Goal: Navigation & Orientation: Find specific page/section

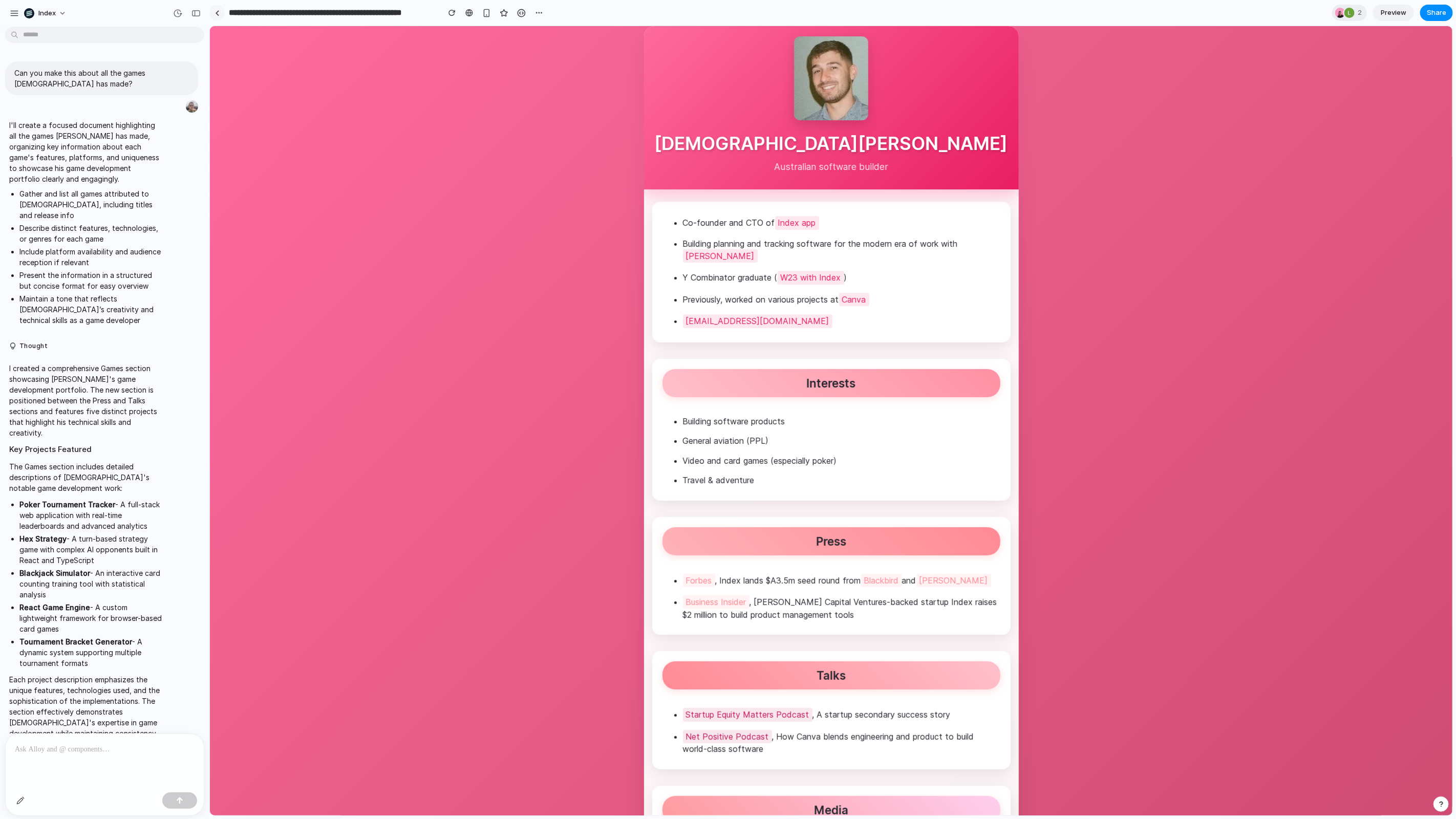
scroll to position [154, 0]
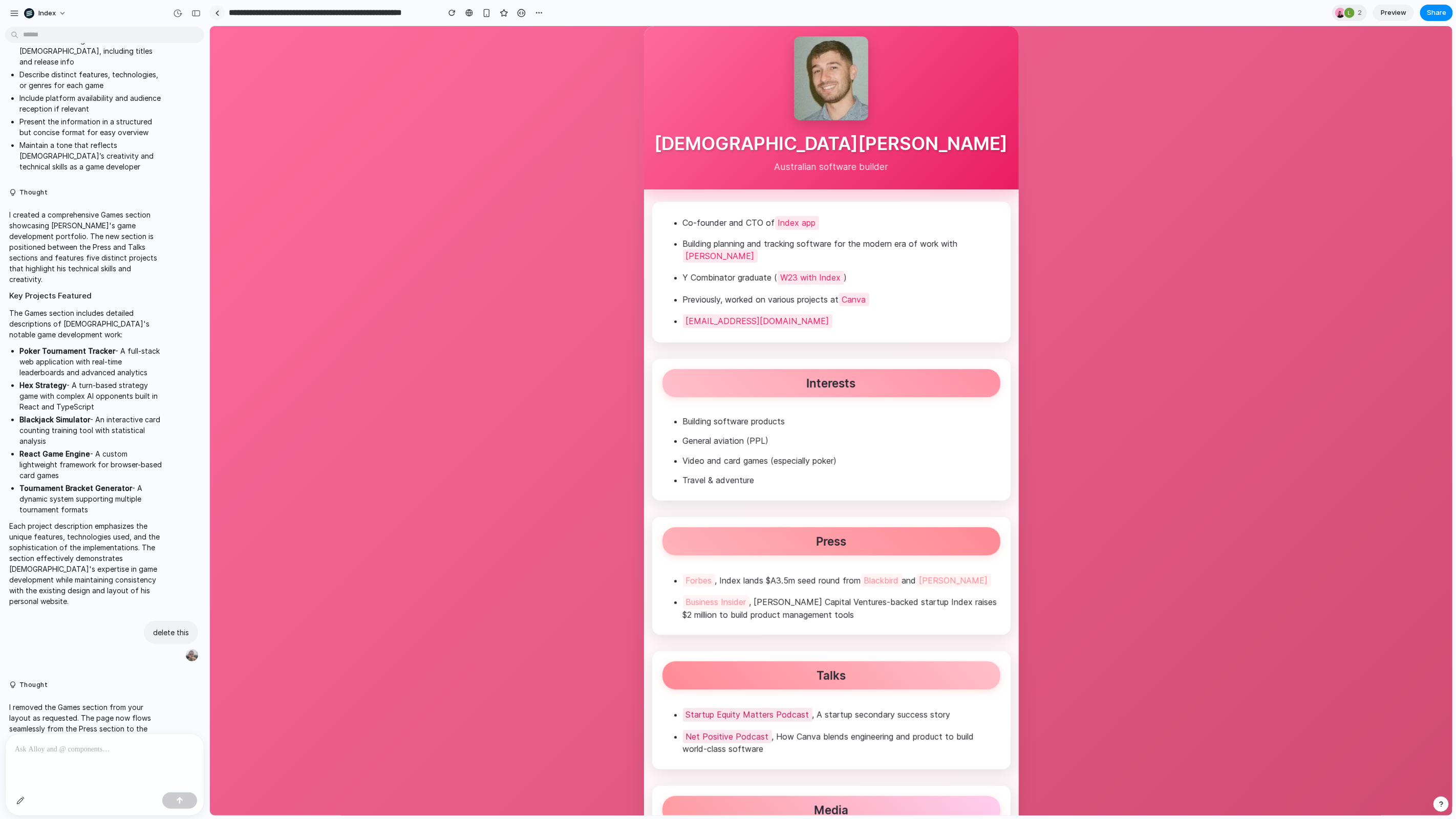
click at [222, 16] on link at bounding box center [216, 12] width 15 height 15
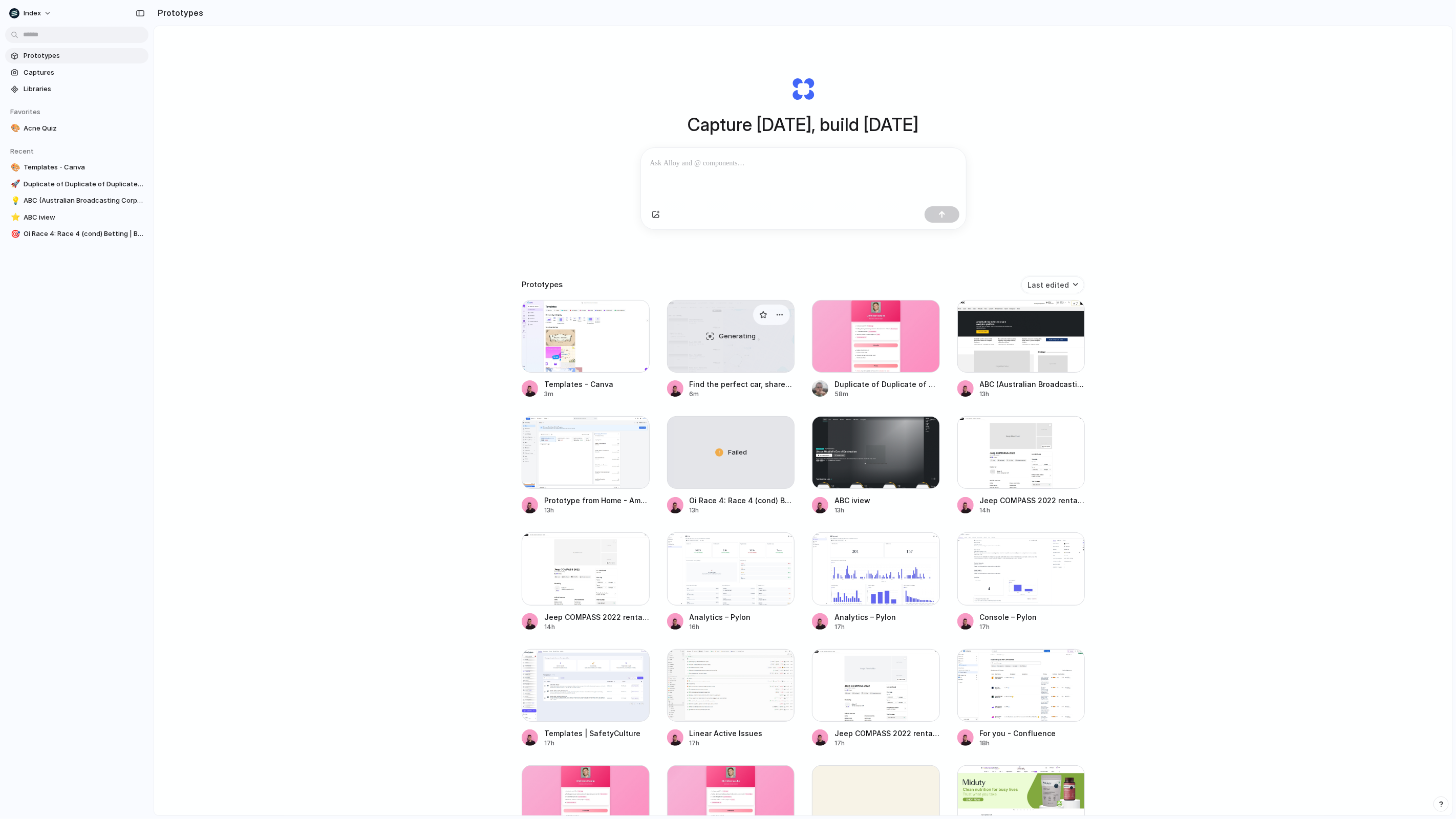
click at [743, 349] on div "Generating" at bounding box center [731, 336] width 127 height 72
click at [991, 347] on div at bounding box center [1021, 336] width 128 height 73
click at [718, 341] on div "Generating" at bounding box center [731, 336] width 127 height 72
click at [894, 473] on div at bounding box center [876, 452] width 128 height 73
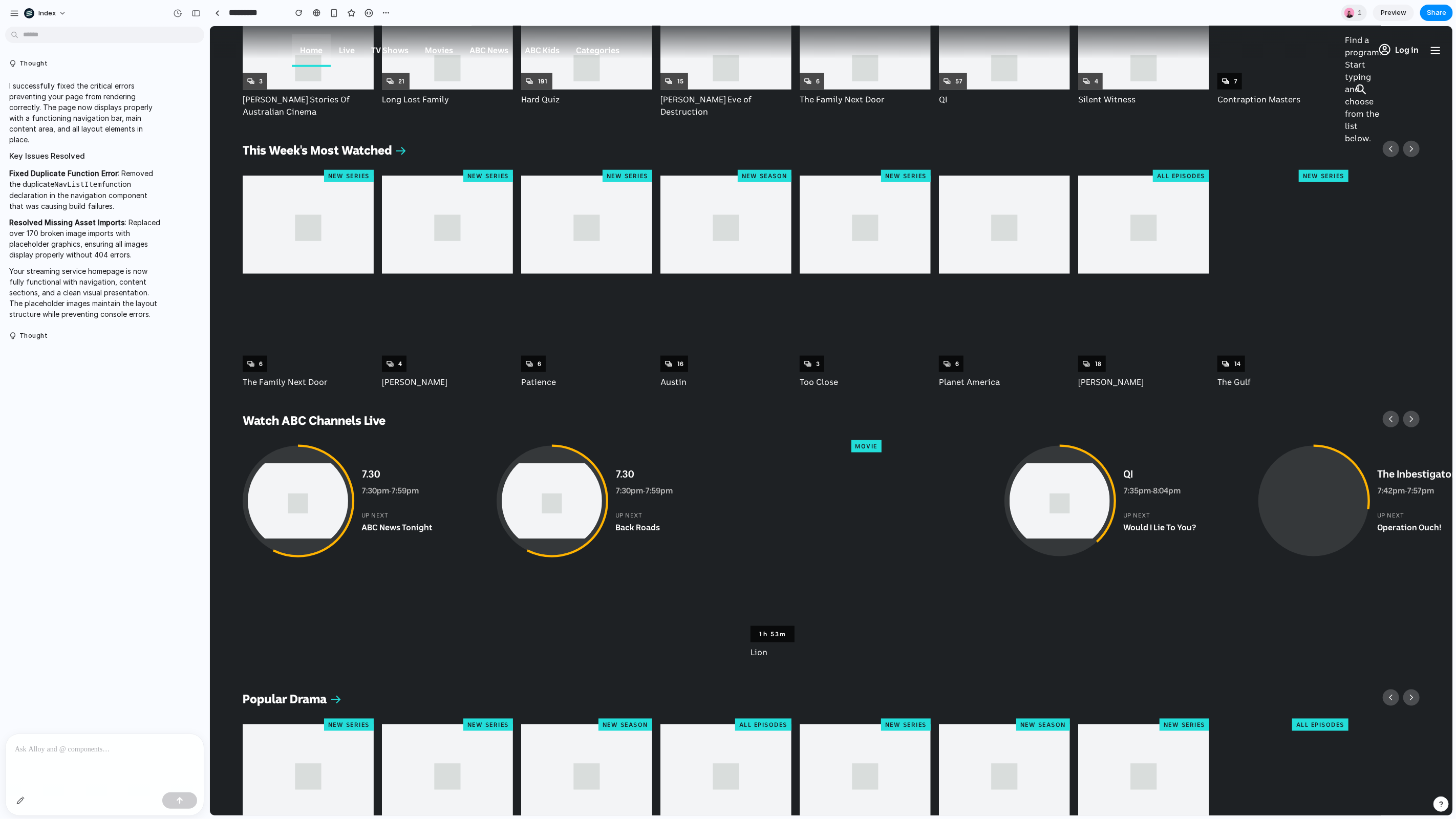
scroll to position [1263, 0]
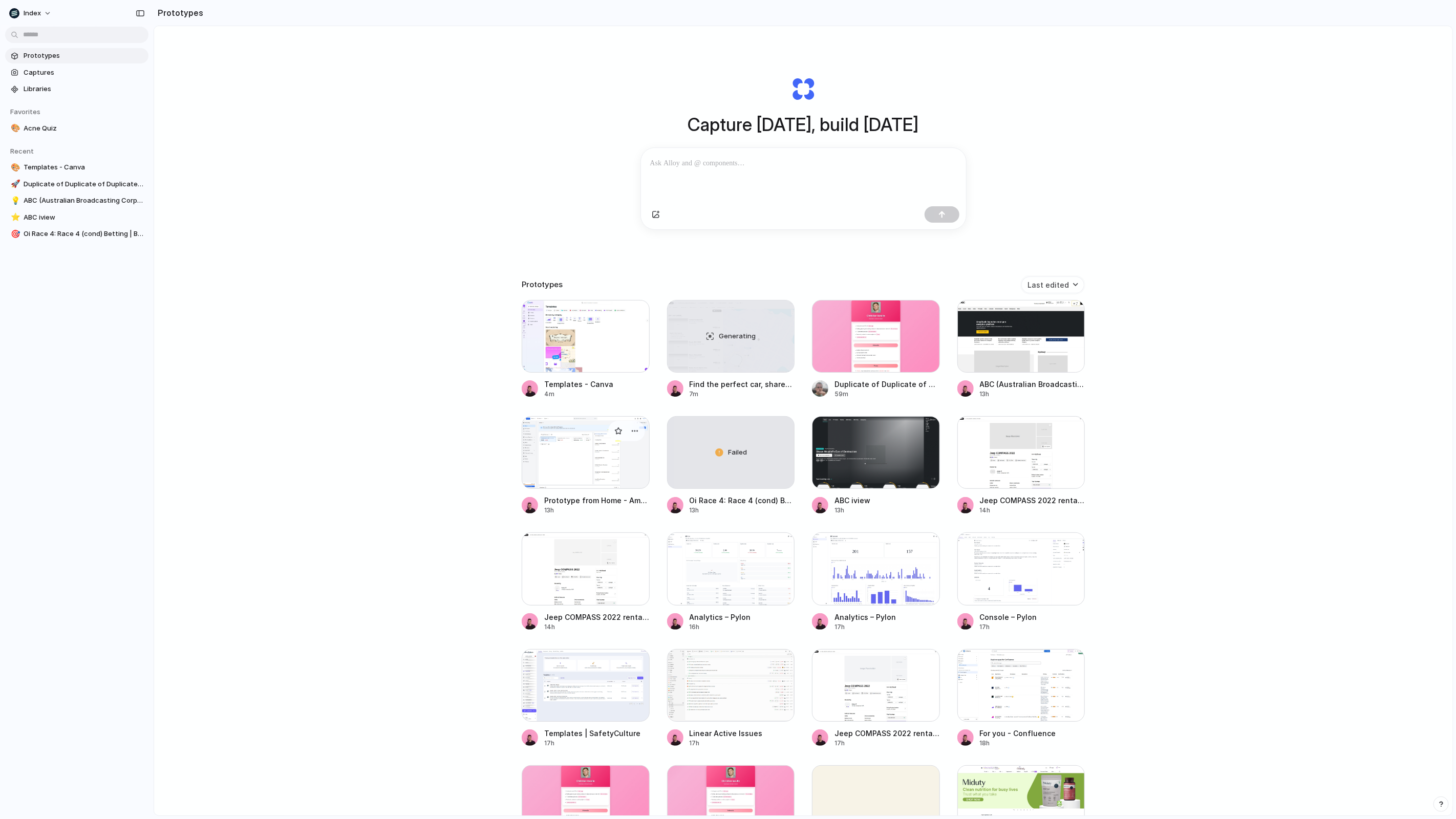
click at [590, 443] on div at bounding box center [586, 452] width 128 height 73
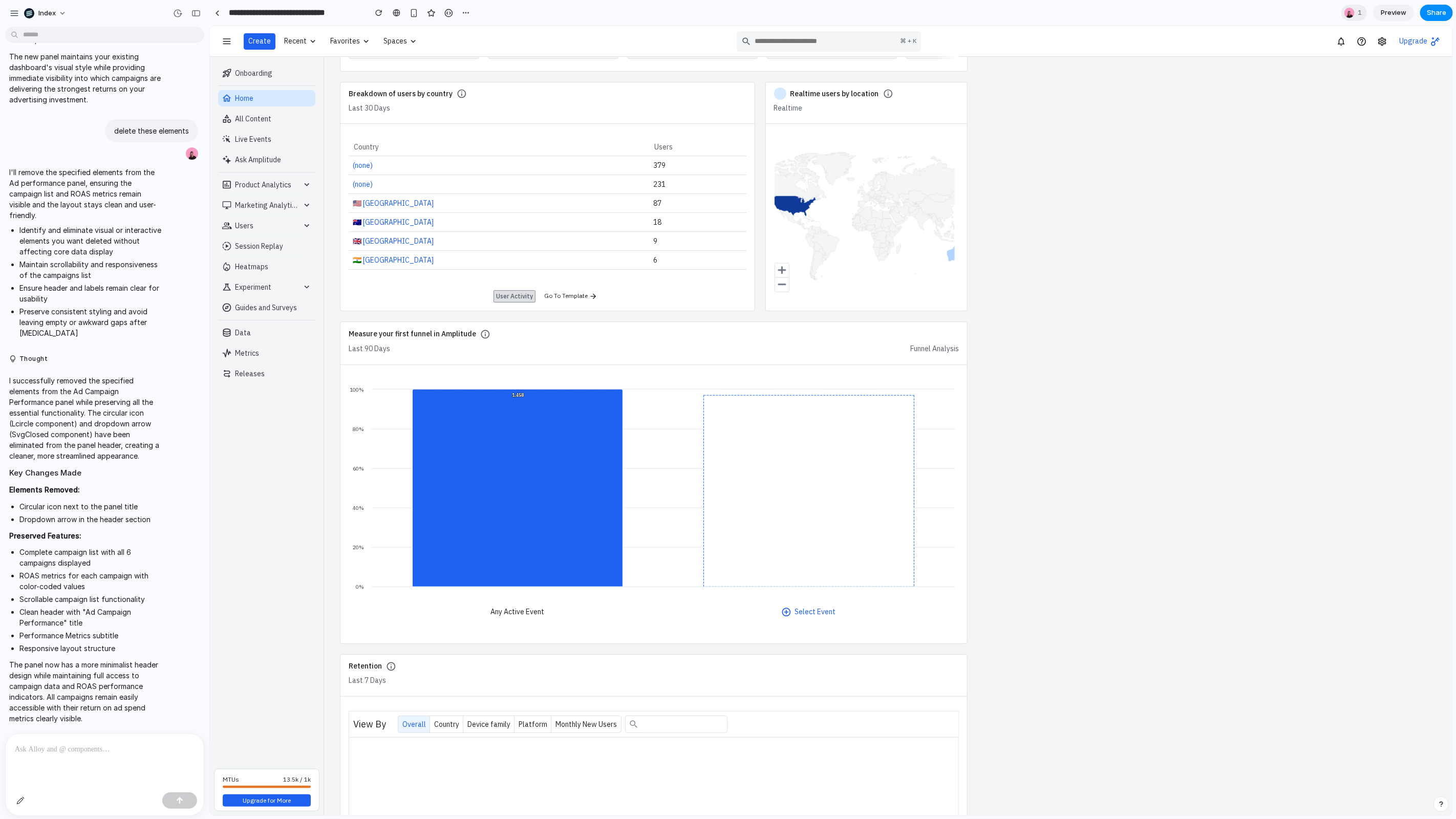
scroll to position [948, 0]
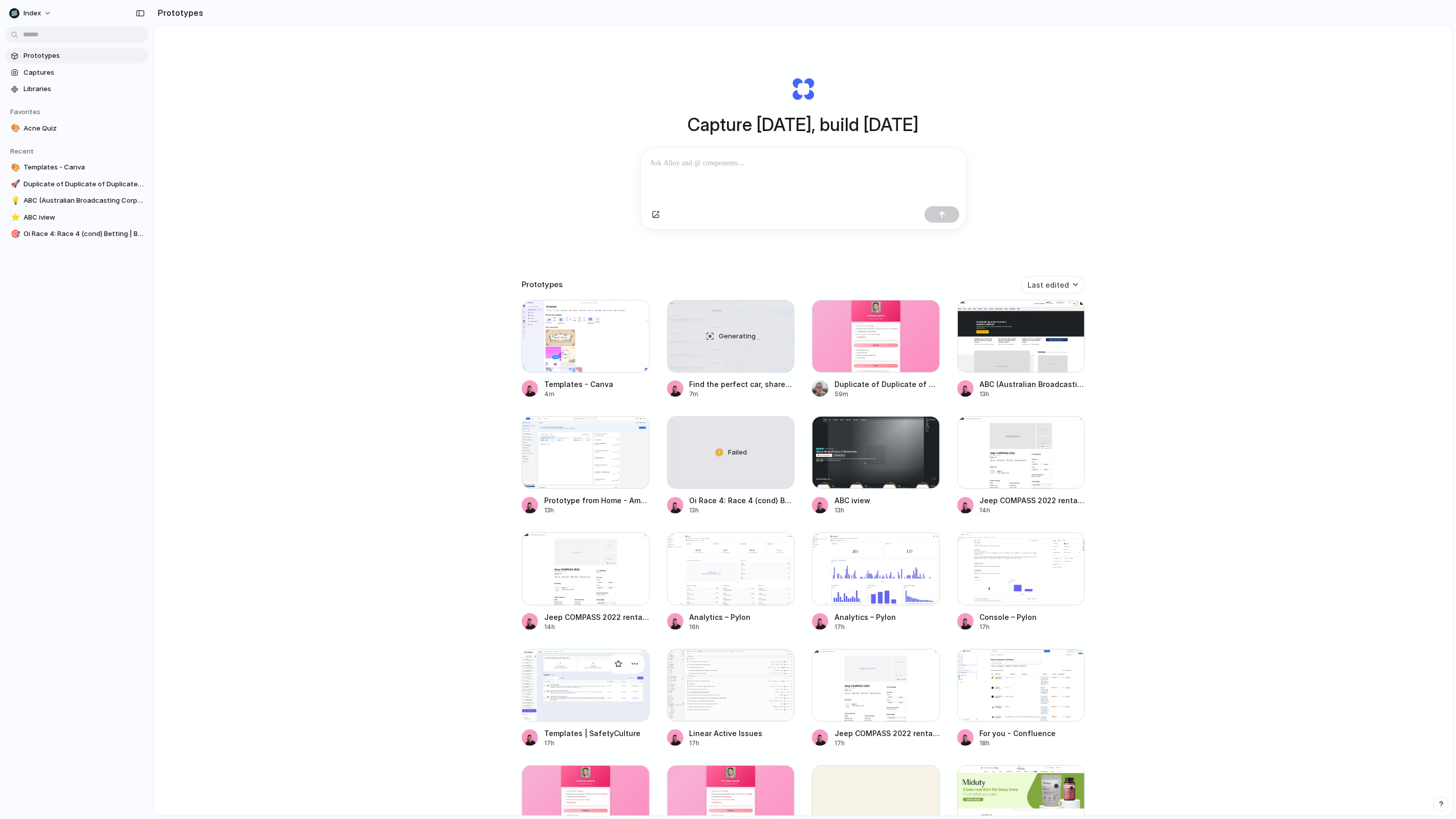
click at [580, 703] on div at bounding box center [586, 686] width 128 height 73
